Goal: Find specific page/section: Find specific page/section

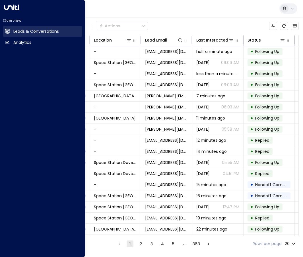
click at [14, 31] on h2 "Leads & Conversations" at bounding box center [36, 31] width 46 height 6
click at [67, 33] on link "Leads & Conversations Leads & Conversations" at bounding box center [42, 31] width 79 height 11
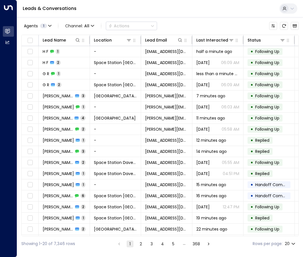
click at [178, 25] on div "Agents 1 Channel: All Actions" at bounding box center [159, 26] width 277 height 12
click at [77, 40] on icon at bounding box center [77, 40] width 5 height 5
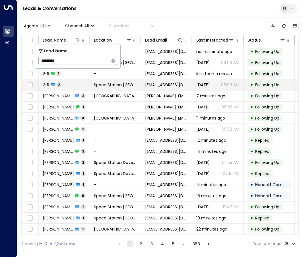
type input "*********"
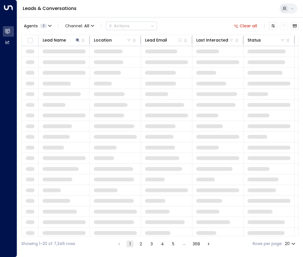
click at [159, 26] on div "Agents 1 Channel: All Actions Clear all" at bounding box center [159, 26] width 277 height 12
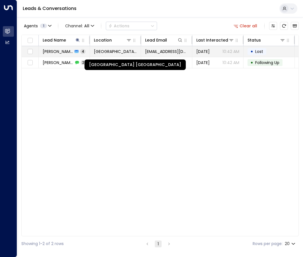
click at [132, 51] on span "[GEOGRAPHIC_DATA] [GEOGRAPHIC_DATA]" at bounding box center [115, 52] width 43 height 6
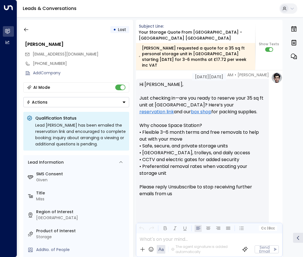
scroll to position [524, 0]
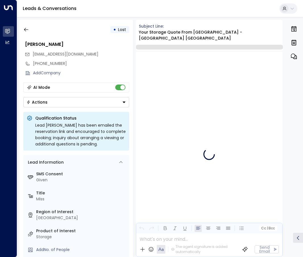
scroll to position [1312, 0]
